Goal: Task Accomplishment & Management: Manage account settings

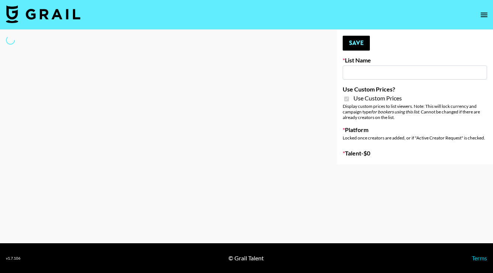
type input "HaruHaru Wonder 15/10"
checkbox input "true"
select select "Brand"
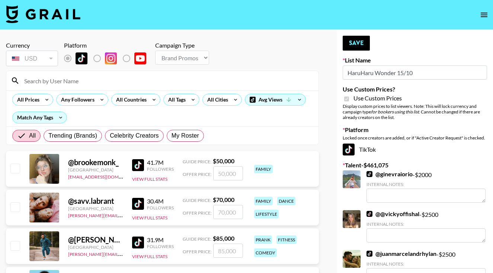
click at [133, 79] on input at bounding box center [167, 81] width 295 height 12
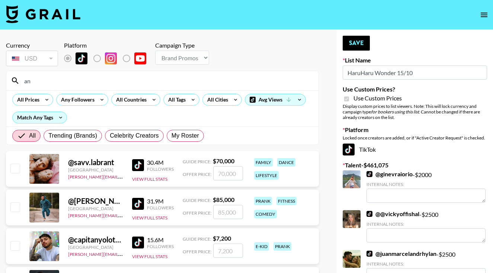
type input "a"
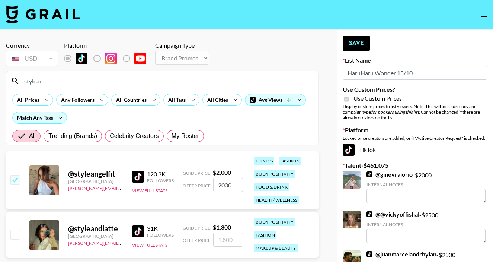
scroll to position [4227, 0]
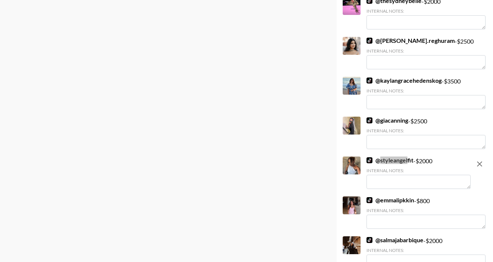
type input "stylean"
click at [408, 168] on div "Internal Notes:" at bounding box center [419, 178] width 104 height 21
click at [408, 175] on textarea at bounding box center [419, 182] width 104 height 14
click at [436, 175] on textarea "Has worked with" at bounding box center [419, 182] width 104 height 14
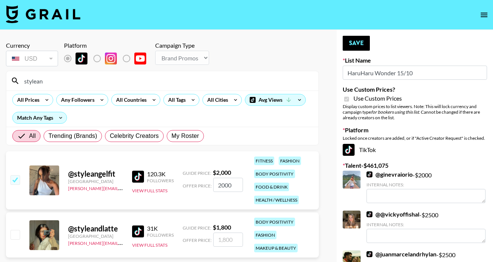
scroll to position [0, 0]
type textarea "Has worked with haruharu in the past."
click at [356, 44] on button "Save" at bounding box center [356, 43] width 27 height 15
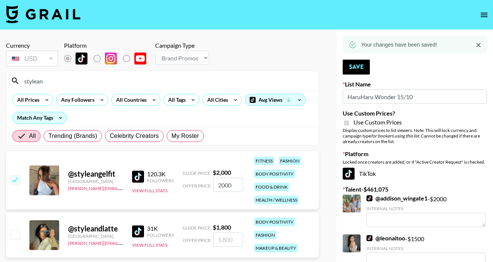
click at [71, 83] on input "stylean" at bounding box center [167, 81] width 295 height 12
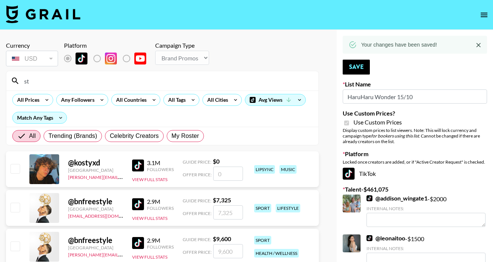
type input "s"
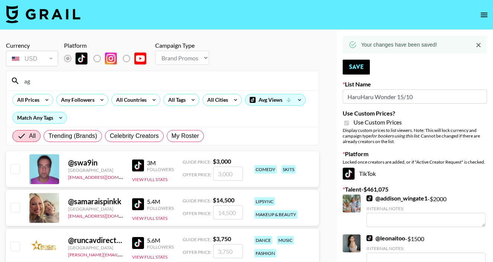
type input "a"
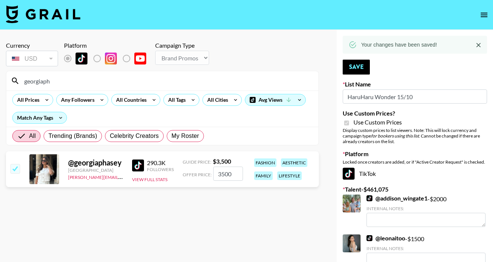
click at [222, 172] on input "3500" at bounding box center [228, 173] width 30 height 14
drag, startPoint x: 120, startPoint y: 87, endPoint x: 46, endPoint y: 77, distance: 75.2
click at [46, 76] on div "georgiaph" at bounding box center [162, 80] width 312 height 19
drag, startPoint x: 50, startPoint y: 77, endPoint x: 92, endPoint y: 79, distance: 42.9
click at [92, 79] on input "georgiaph" at bounding box center [167, 81] width 295 height 12
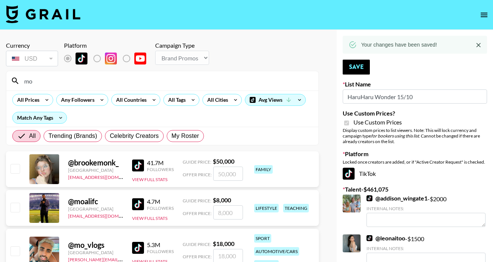
type input "m"
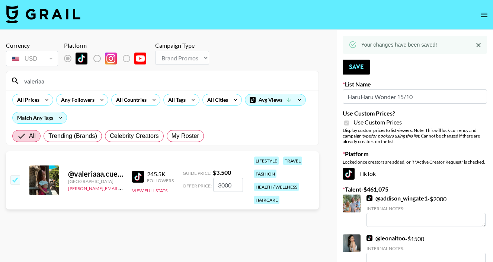
type input "[PERSON_NAME]"
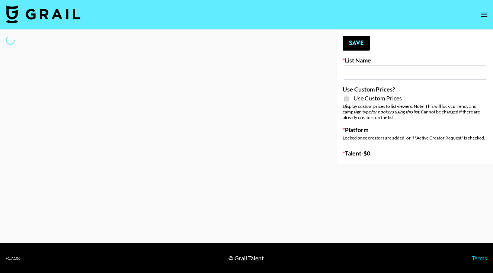
type input "Walmart Fashion"
checkbox input "true"
select select "Brand"
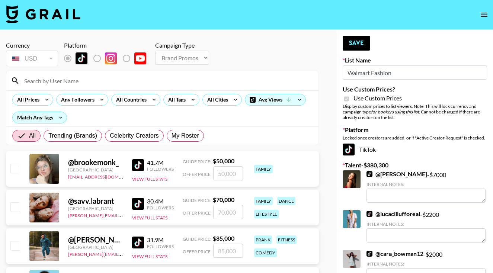
click at [176, 76] on input at bounding box center [167, 81] width 295 height 12
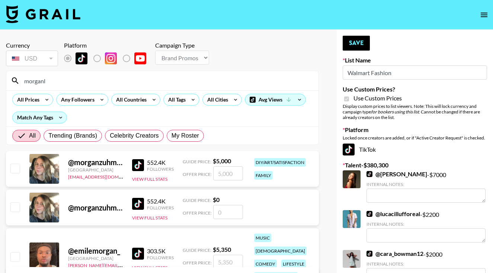
type input "morganlo"
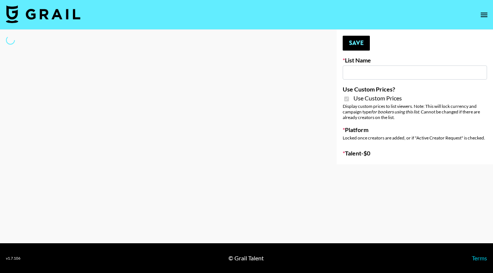
select select "Brand"
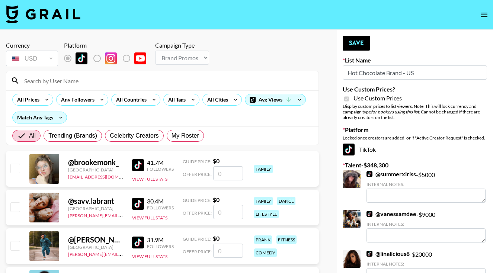
type input "Hot Chocolate Brand - US"
checkbox input "true"
click at [195, 83] on input at bounding box center [167, 81] width 295 height 12
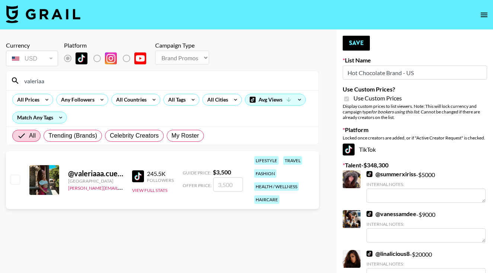
type input "[PERSON_NAME]"
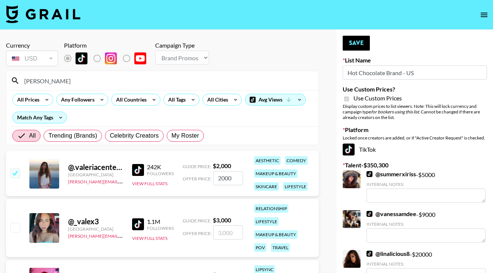
click at [21, 175] on div "@ .valeriacenteno [GEOGRAPHIC_DATA] [PERSON_NAME][EMAIL_ADDRESS][DOMAIN_NAME] 2…" at bounding box center [162, 173] width 313 height 45
click at [16, 171] on input "checkbox" at bounding box center [14, 173] width 9 height 9
checkbox input "false"
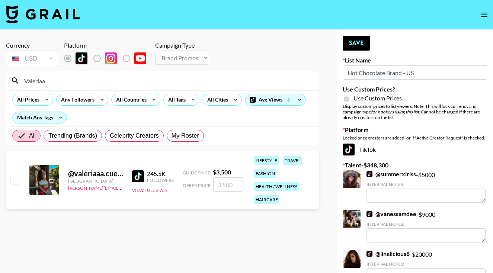
click at [70, 80] on input "Valeriaa" at bounding box center [167, 81] width 295 height 12
type input "Valeriaa"
click at [225, 182] on input "number" at bounding box center [228, 185] width 30 height 14
click at [15, 177] on input "checkbox" at bounding box center [14, 179] width 9 height 9
checkbox input "true"
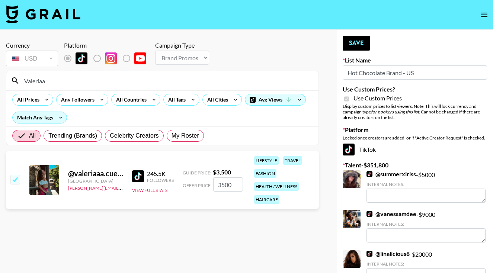
click at [222, 185] on input "3500" at bounding box center [228, 185] width 30 height 14
type input "3000"
click at [356, 42] on button "Save" at bounding box center [356, 43] width 27 height 15
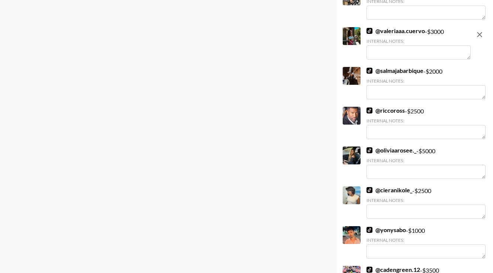
scroll to position [2161, 0]
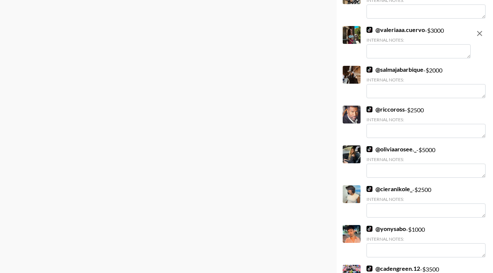
click at [386, 190] on link "@ cieranikole_" at bounding box center [390, 188] width 46 height 7
